Goal: Check status: Check status

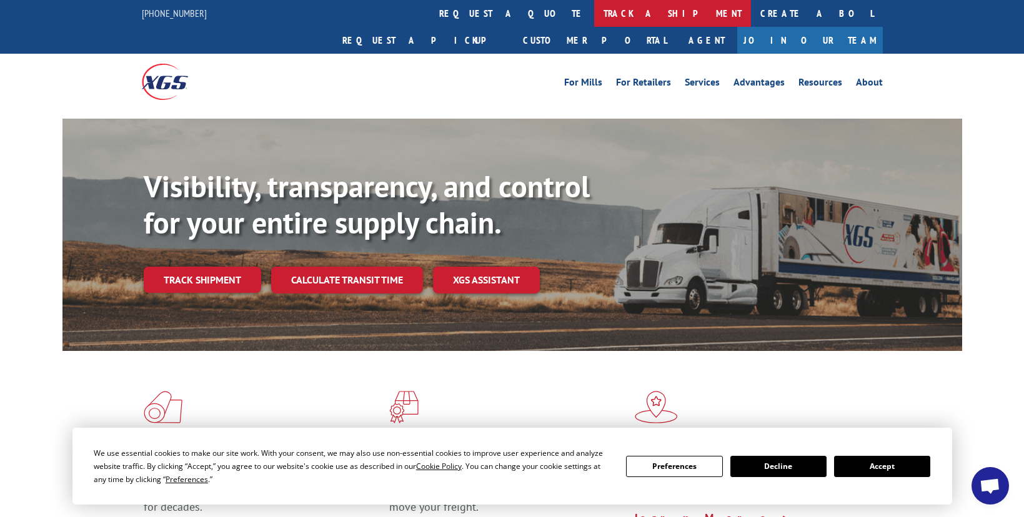
click at [594, 15] on link "track a shipment" at bounding box center [672, 13] width 157 height 27
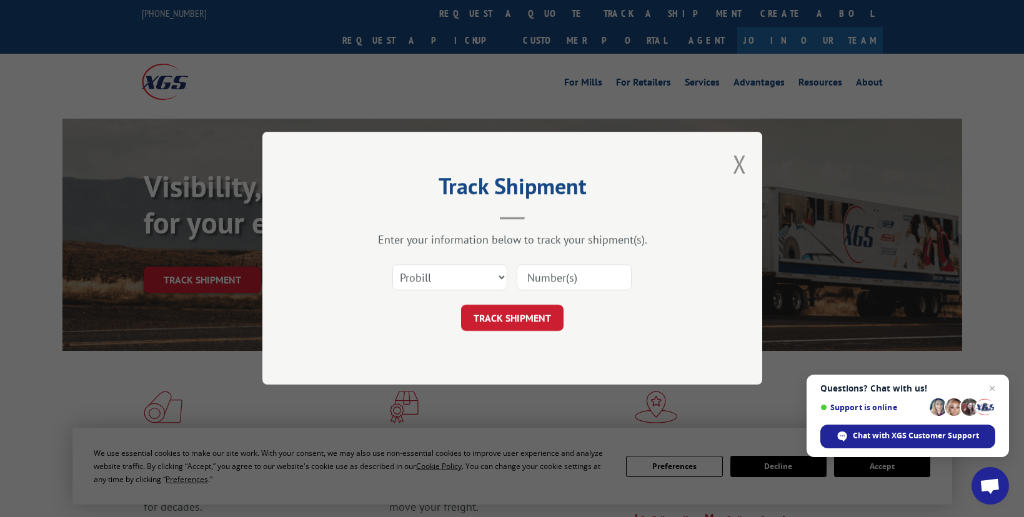
click at [564, 280] on input at bounding box center [574, 278] width 115 height 26
paste input "17442858"
type input "17442858"
click at [437, 269] on select "Select category... Probill BOL PO" at bounding box center [449, 278] width 115 height 26
click at [392, 265] on select "Select category... Probill BOL PO" at bounding box center [449, 278] width 115 height 26
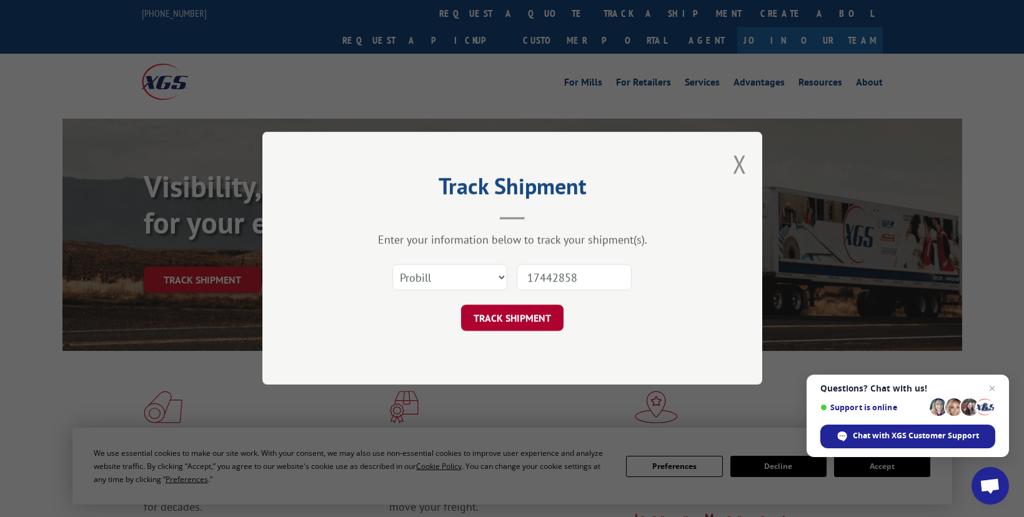
click at [518, 318] on button "TRACK SHIPMENT" at bounding box center [512, 319] width 102 height 26
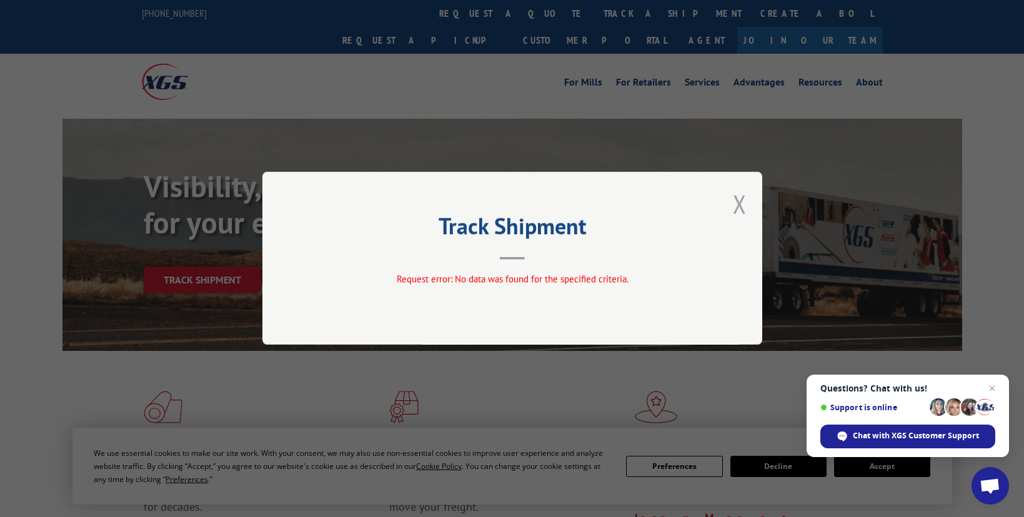
click at [739, 212] on button "Close modal" at bounding box center [740, 203] width 14 height 33
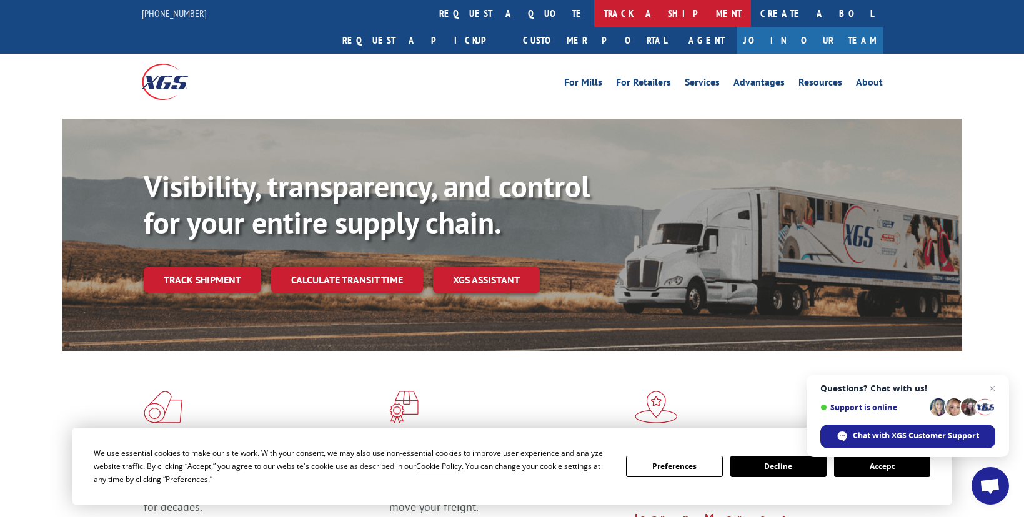
click at [594, 11] on link "track a shipment" at bounding box center [672, 13] width 157 height 27
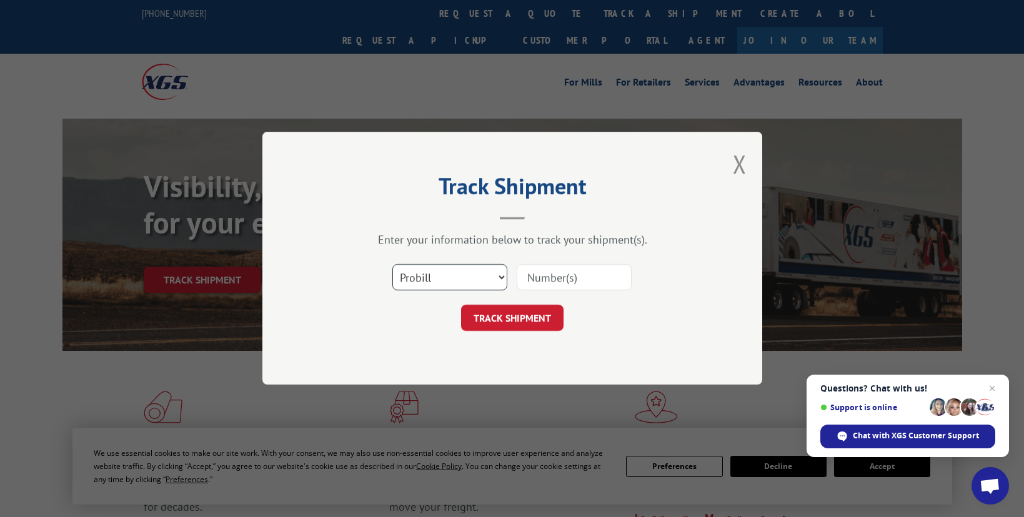
click at [456, 278] on select "Select category... Probill BOL PO" at bounding box center [449, 278] width 115 height 26
select select "bol"
click at [392, 265] on select "Select category... Probill BOL PO" at bounding box center [449, 278] width 115 height 26
click at [552, 274] on input at bounding box center [574, 278] width 115 height 26
type input "17442858"
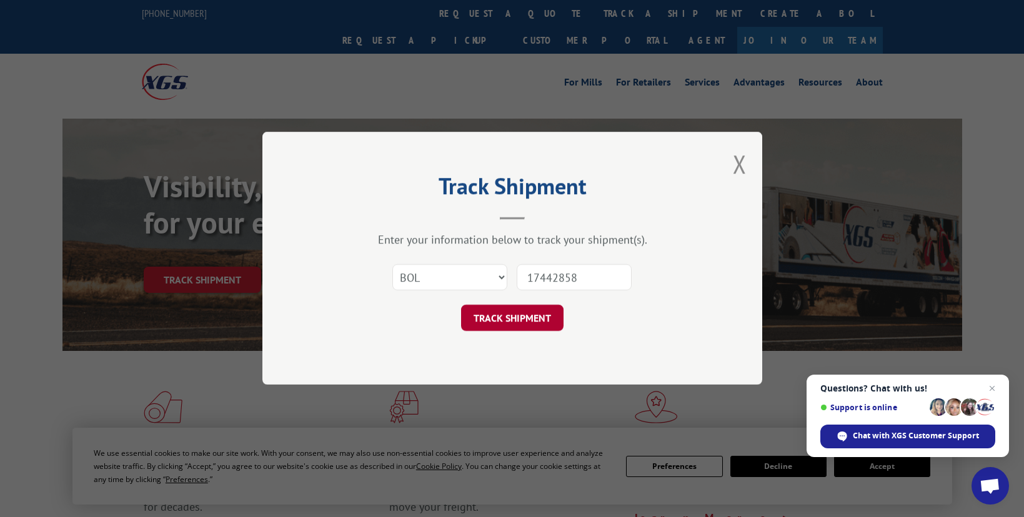
click at [492, 325] on button "TRACK SHIPMENT" at bounding box center [512, 319] width 102 height 26
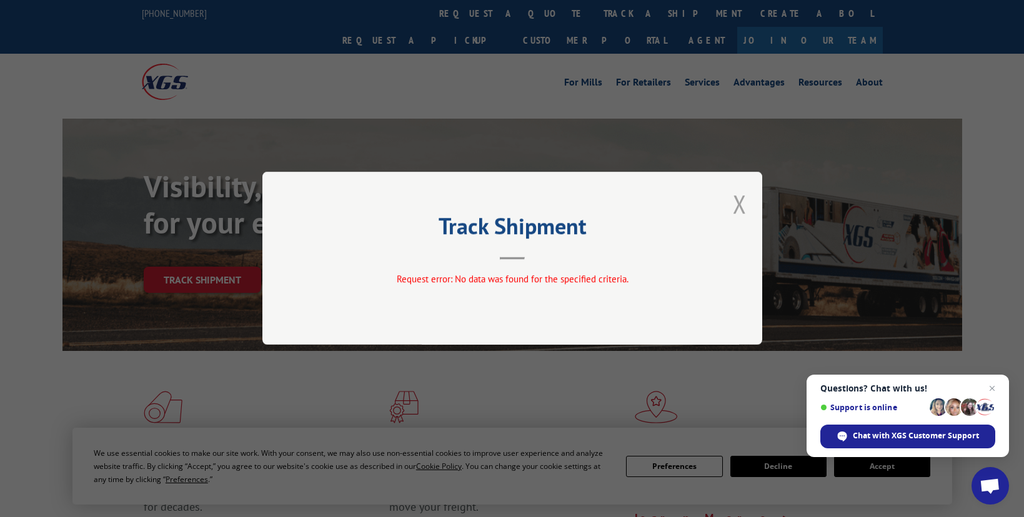
click at [742, 199] on button "Close modal" at bounding box center [740, 203] width 14 height 33
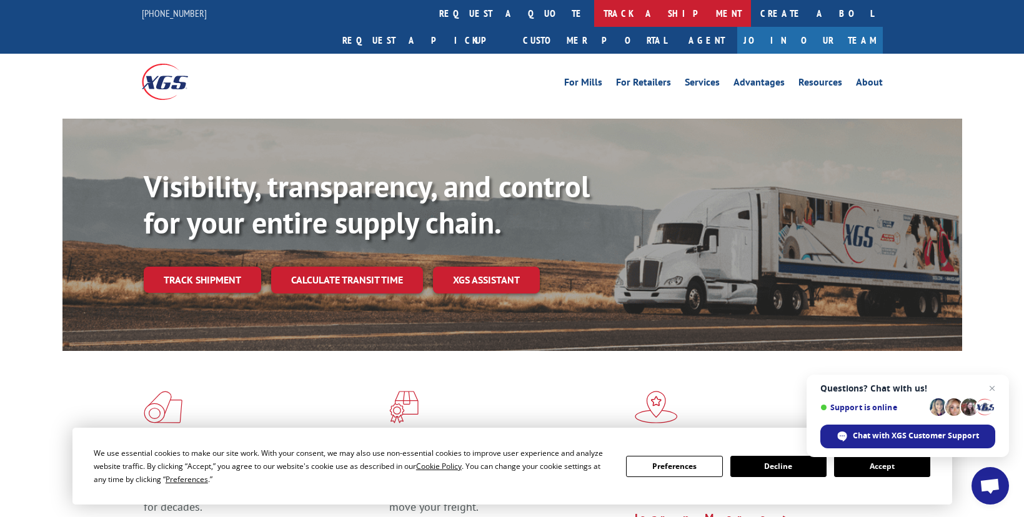
click at [594, 8] on link "track a shipment" at bounding box center [672, 13] width 157 height 27
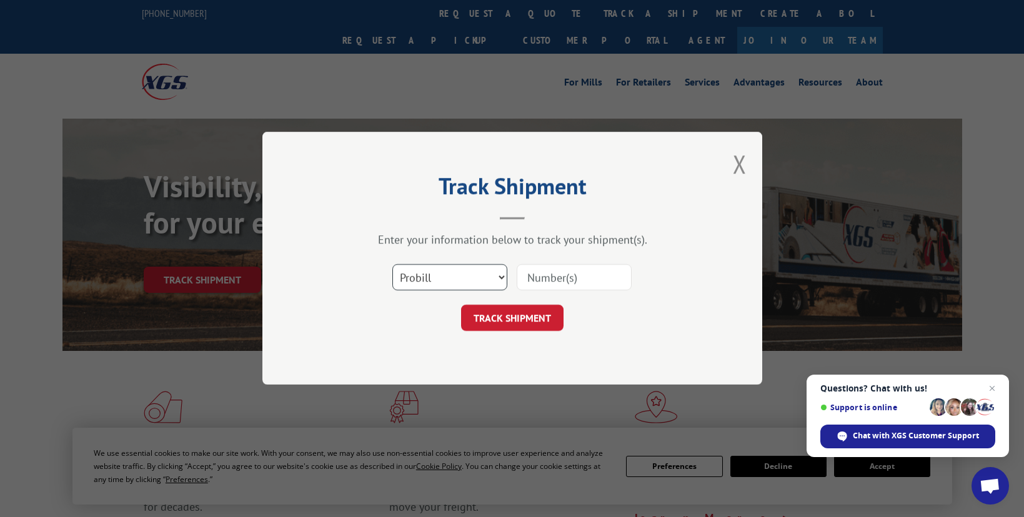
click at [416, 273] on select "Select category... Probill BOL PO" at bounding box center [449, 278] width 115 height 26
select select "po"
click at [392, 265] on select "Select category... Probill BOL PO" at bounding box center [449, 278] width 115 height 26
click at [537, 282] on input at bounding box center [574, 278] width 115 height 26
type input "17442858"
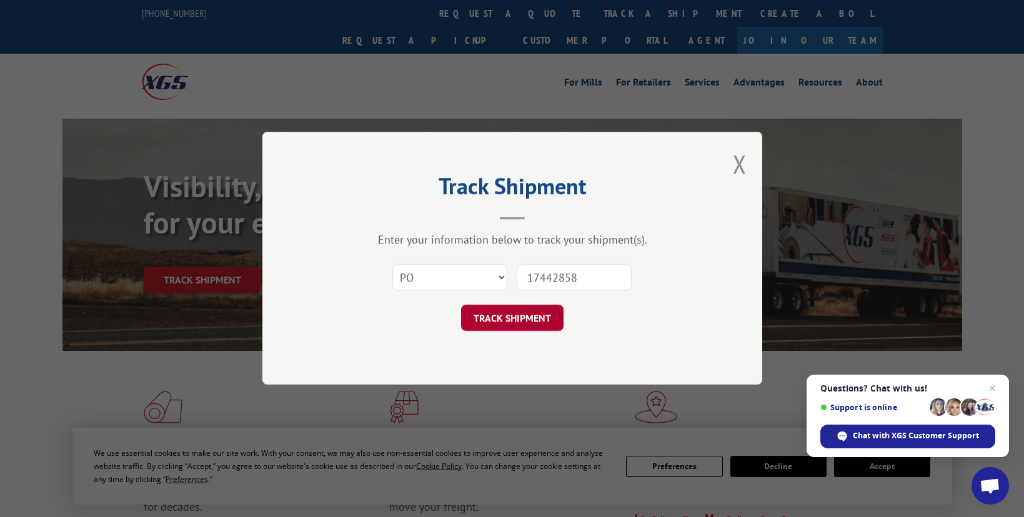
click at [513, 312] on button "TRACK SHIPMENT" at bounding box center [512, 319] width 102 height 26
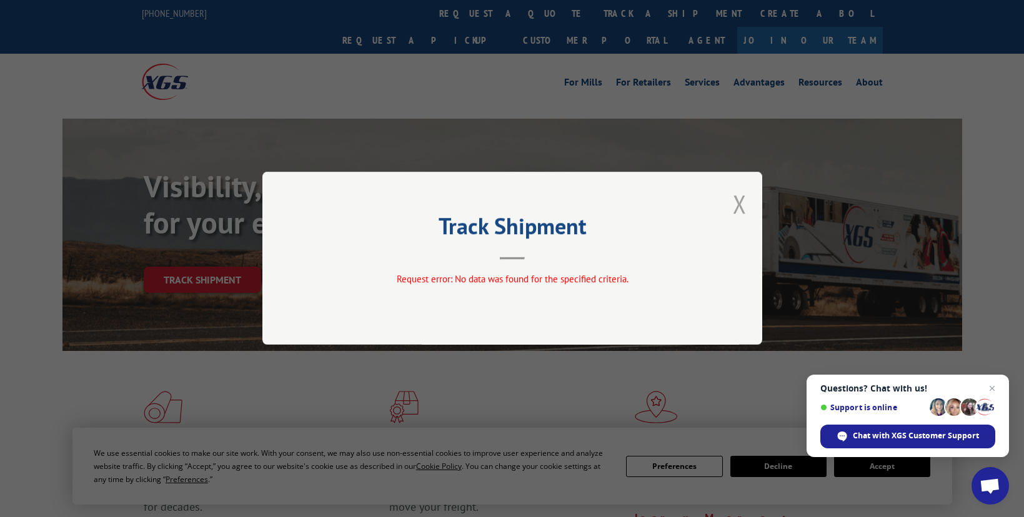
click at [743, 203] on button "Close modal" at bounding box center [740, 203] width 14 height 33
